Goal: Information Seeking & Learning: Learn about a topic

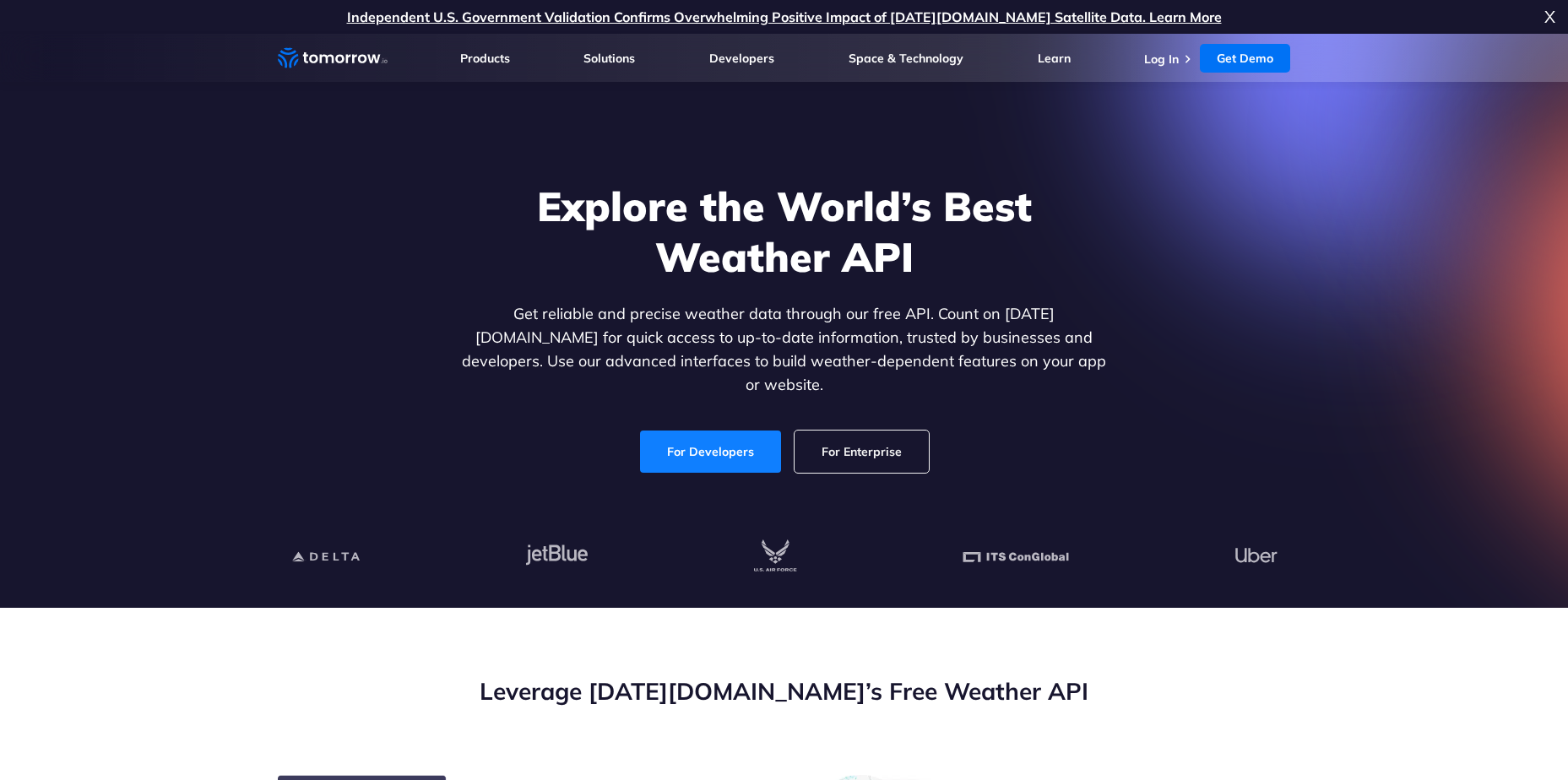
click at [689, 443] on link "For Developers" at bounding box center [711, 452] width 141 height 43
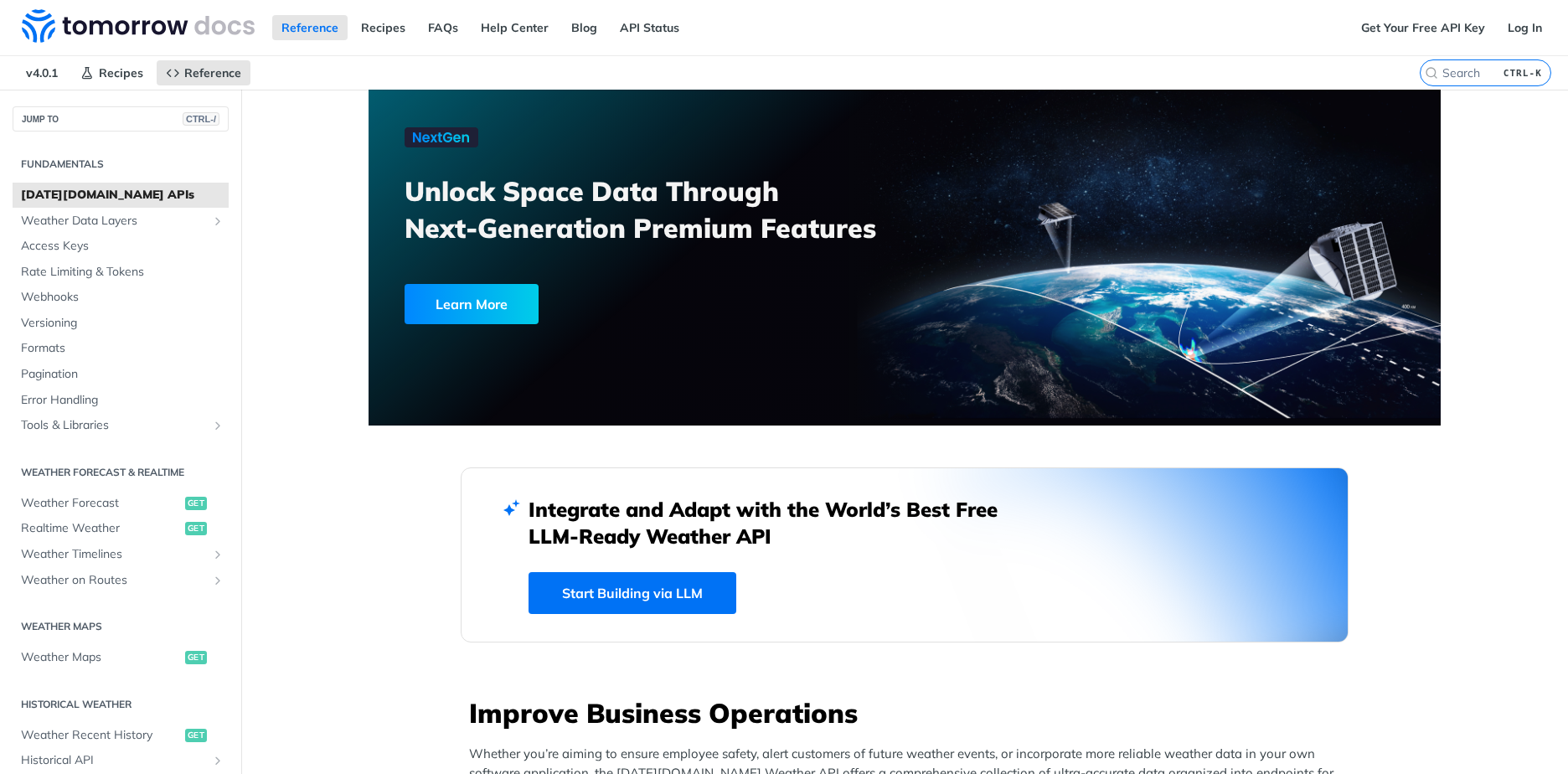
scroll to position [587, 0]
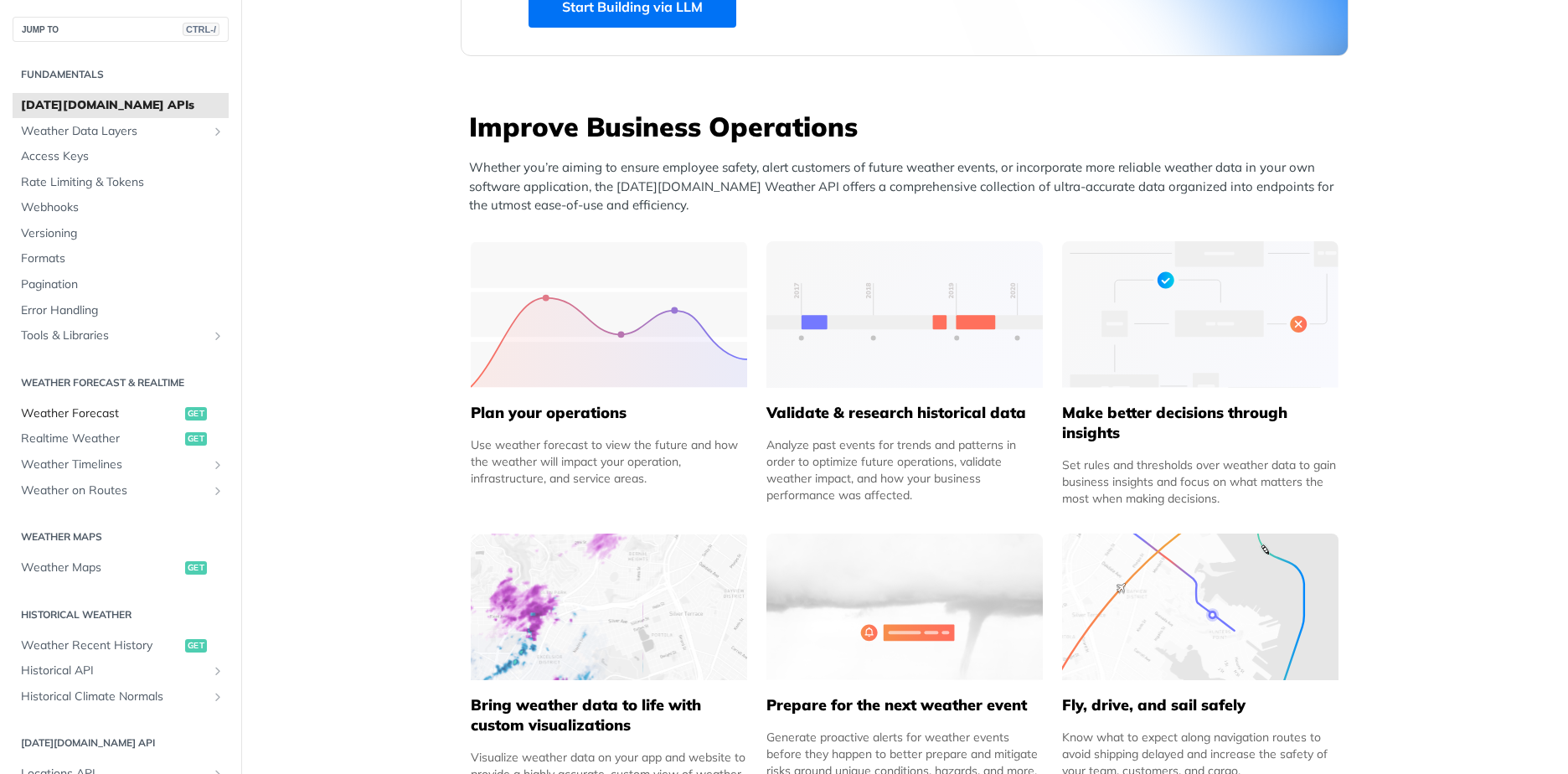
click at [87, 414] on span "Weather Forecast" at bounding box center [100, 414] width 160 height 17
